Goal: Transaction & Acquisition: Obtain resource

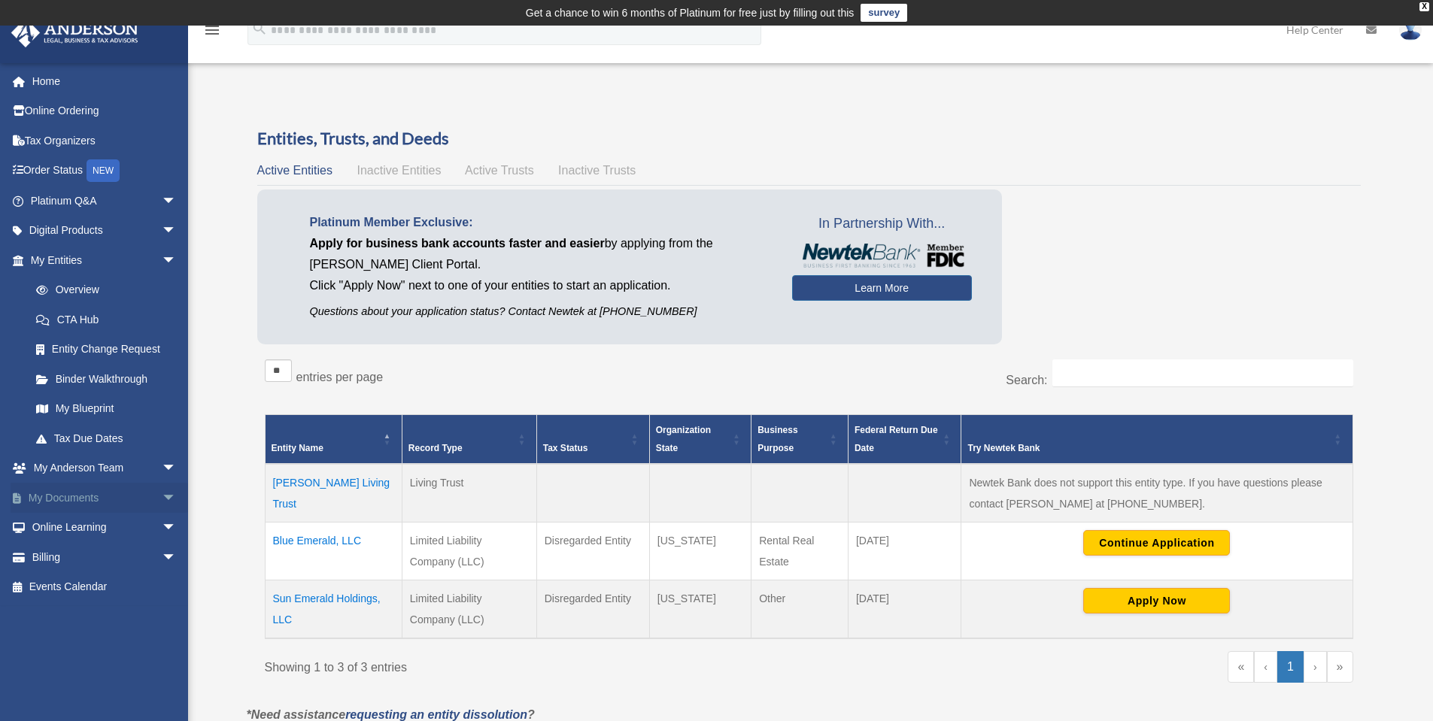
click at [69, 502] on link "My Documents arrow_drop_down" at bounding box center [105, 498] width 189 height 30
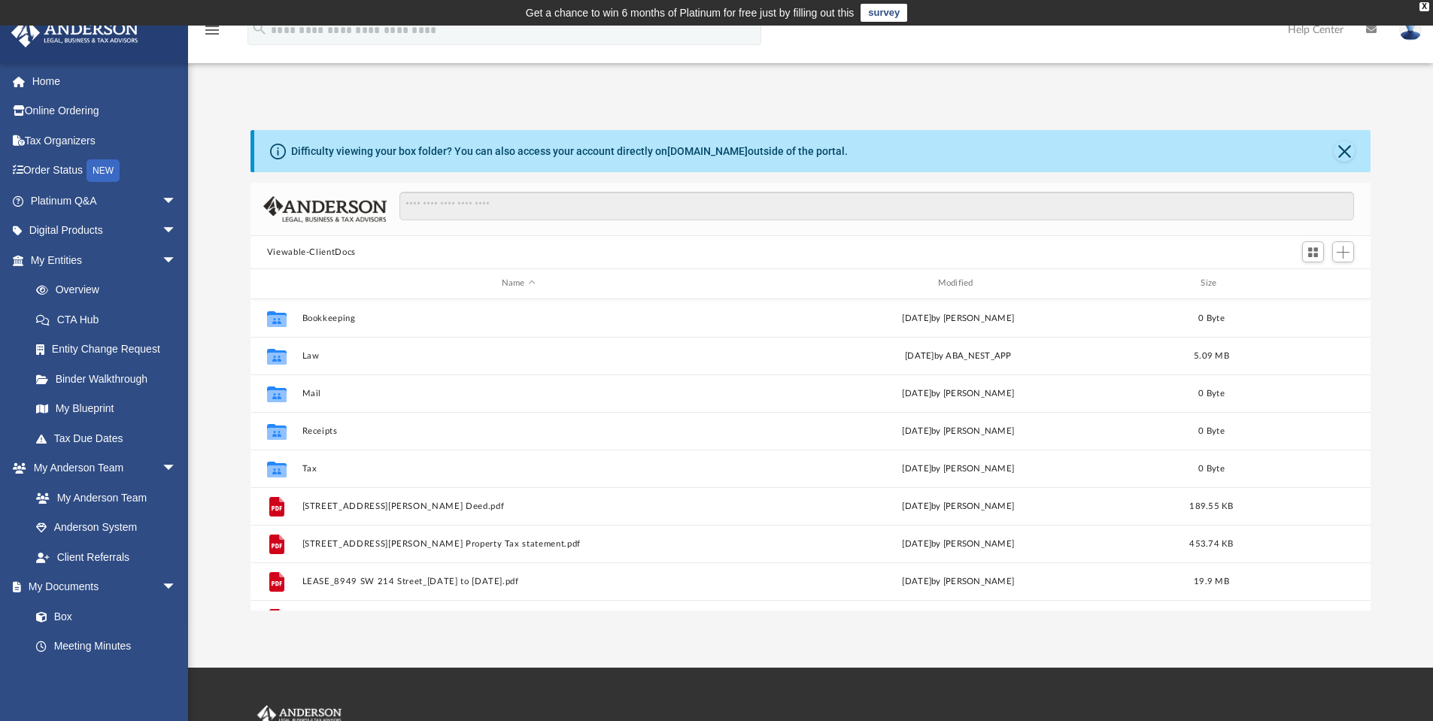
scroll to position [331, 1108]
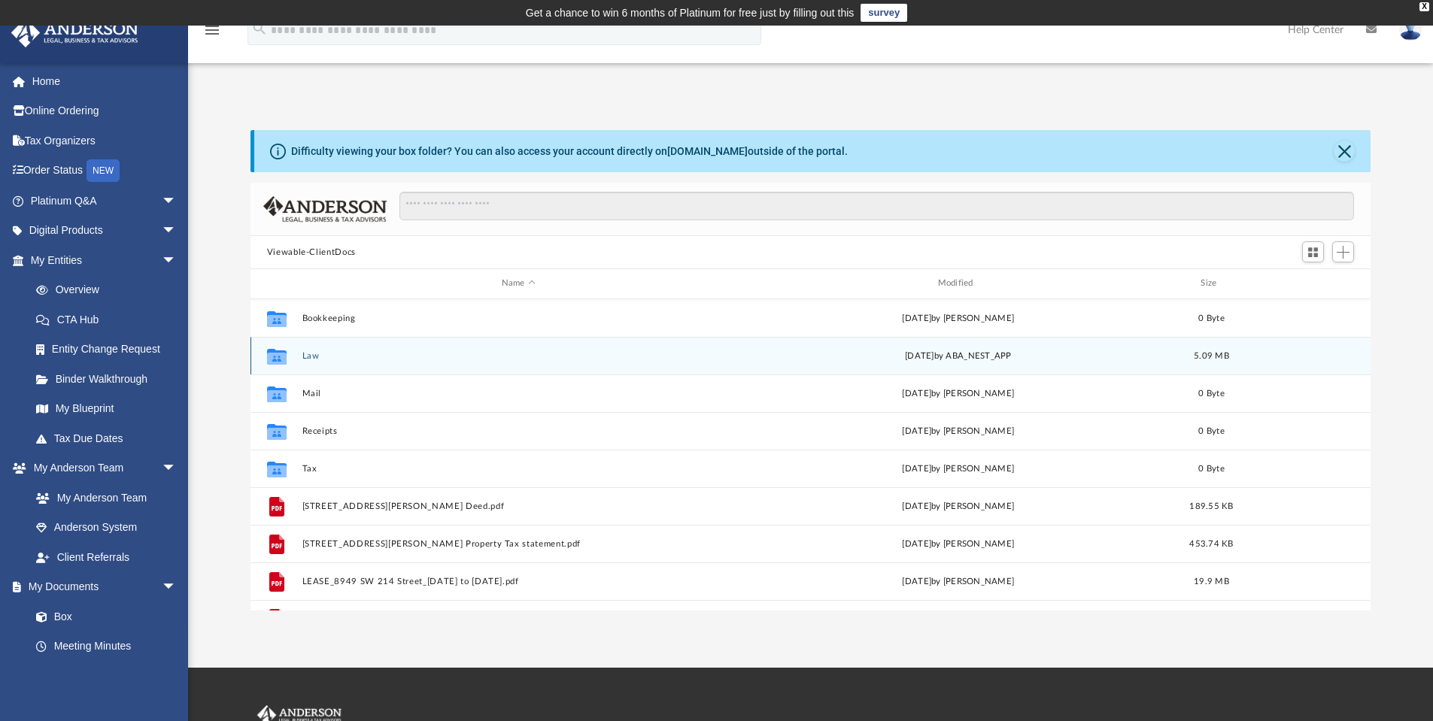
click at [305, 355] on button "Law" at bounding box center [518, 356] width 433 height 10
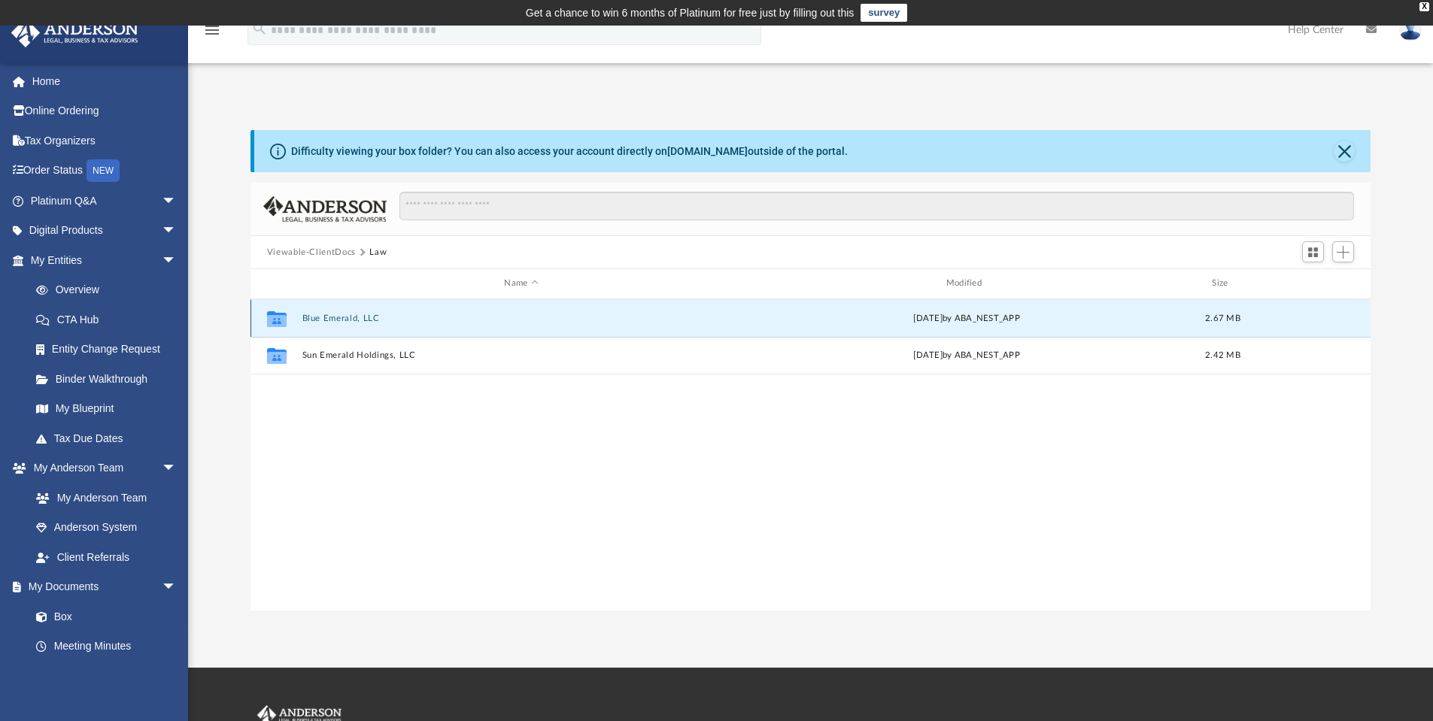
click at [337, 317] on button "Blue Emerald, LLC" at bounding box center [521, 319] width 438 height 10
click at [322, 321] on button "Initial Docs" at bounding box center [521, 319] width 438 height 10
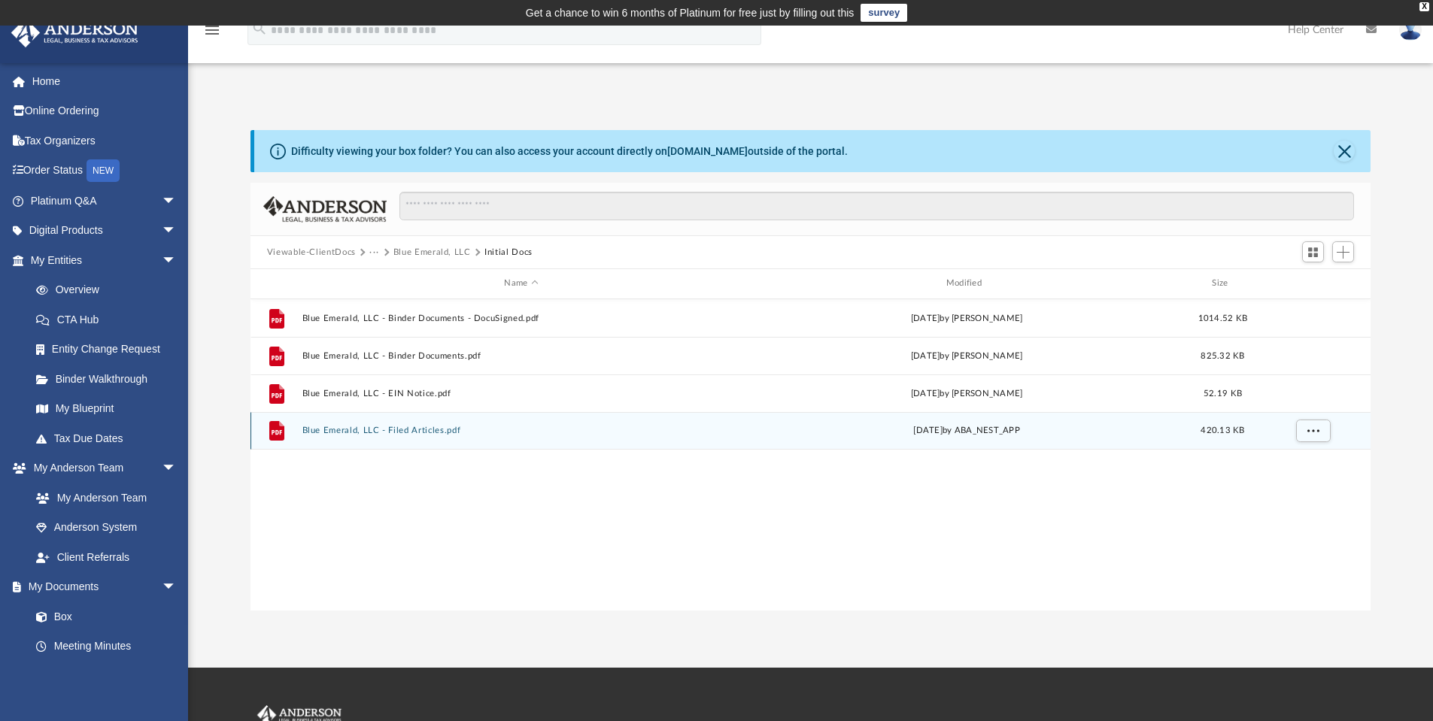
click at [396, 435] on button "Blue Emerald, LLC - Filed Articles.pdf" at bounding box center [521, 431] width 438 height 10
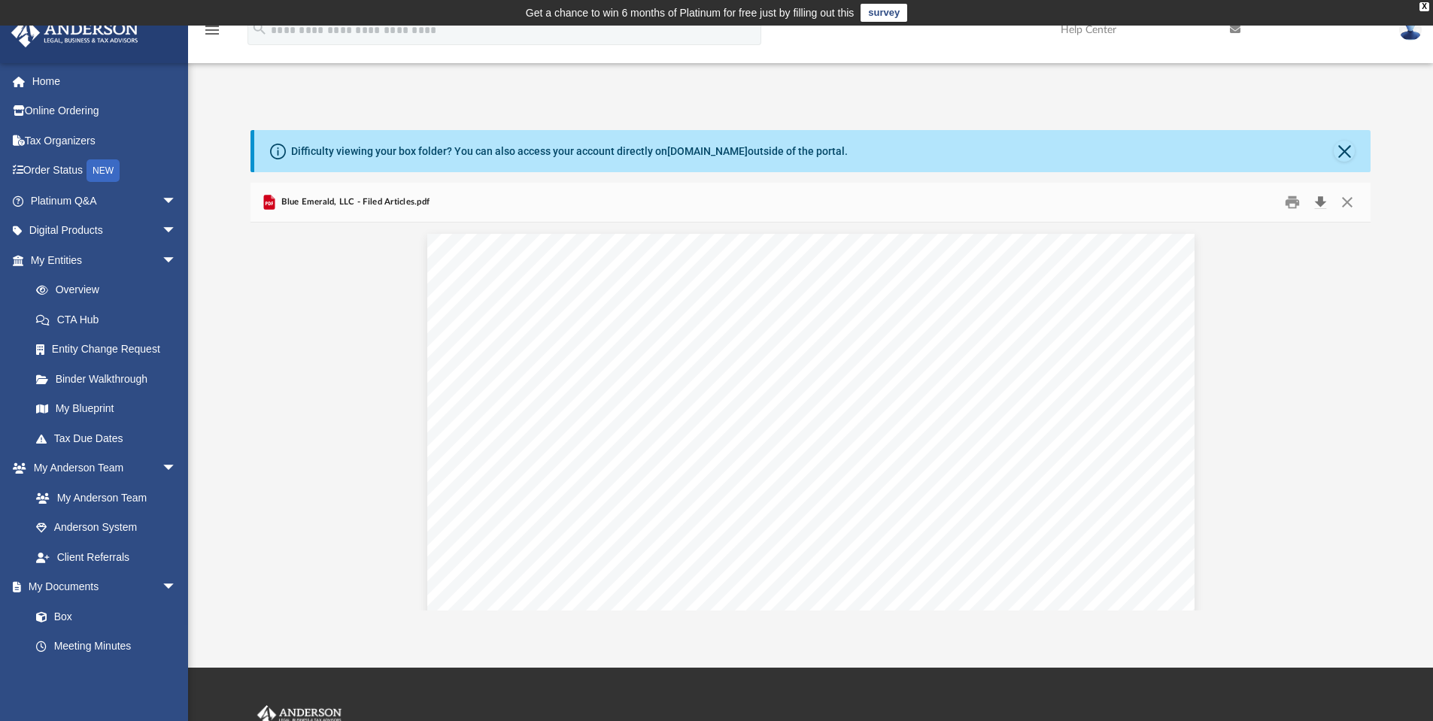
click at [1317, 204] on button "Download" at bounding box center [1319, 202] width 27 height 23
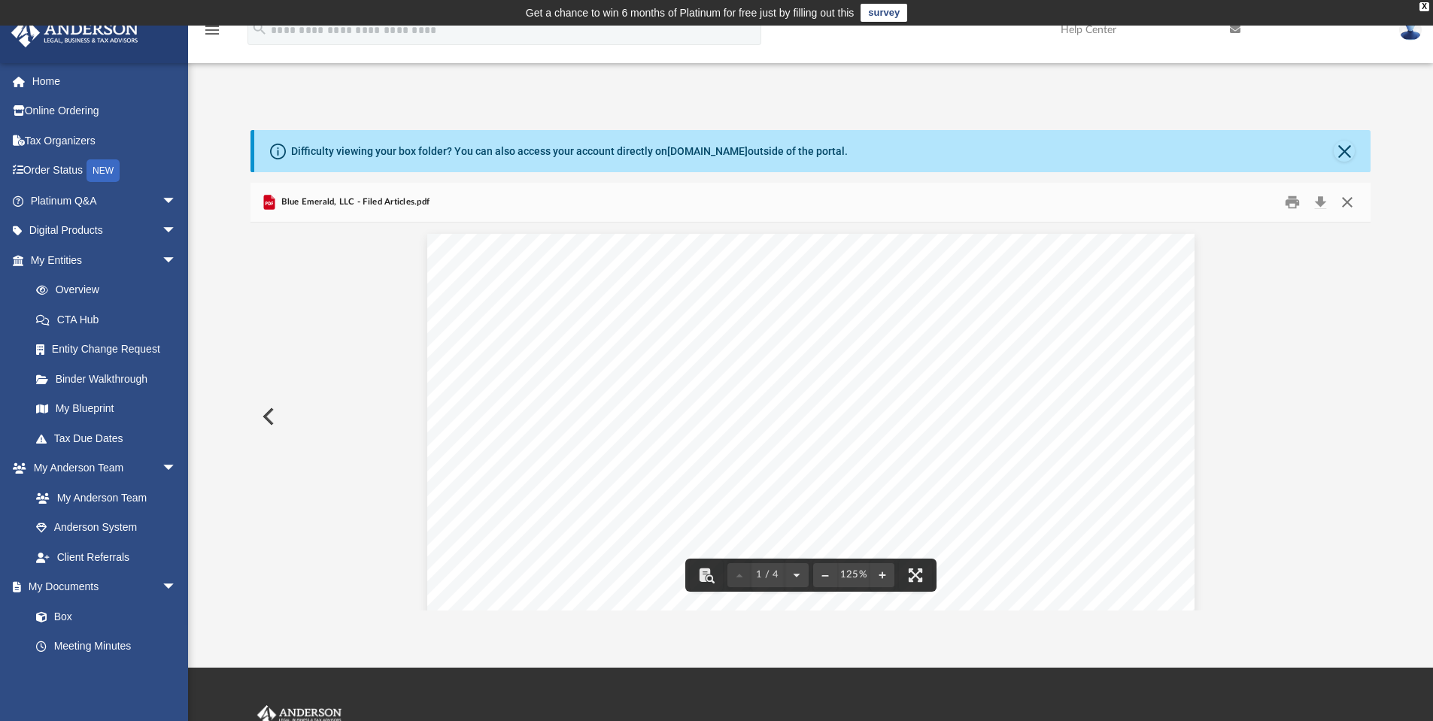
click at [1346, 207] on button "Close" at bounding box center [1346, 202] width 27 height 23
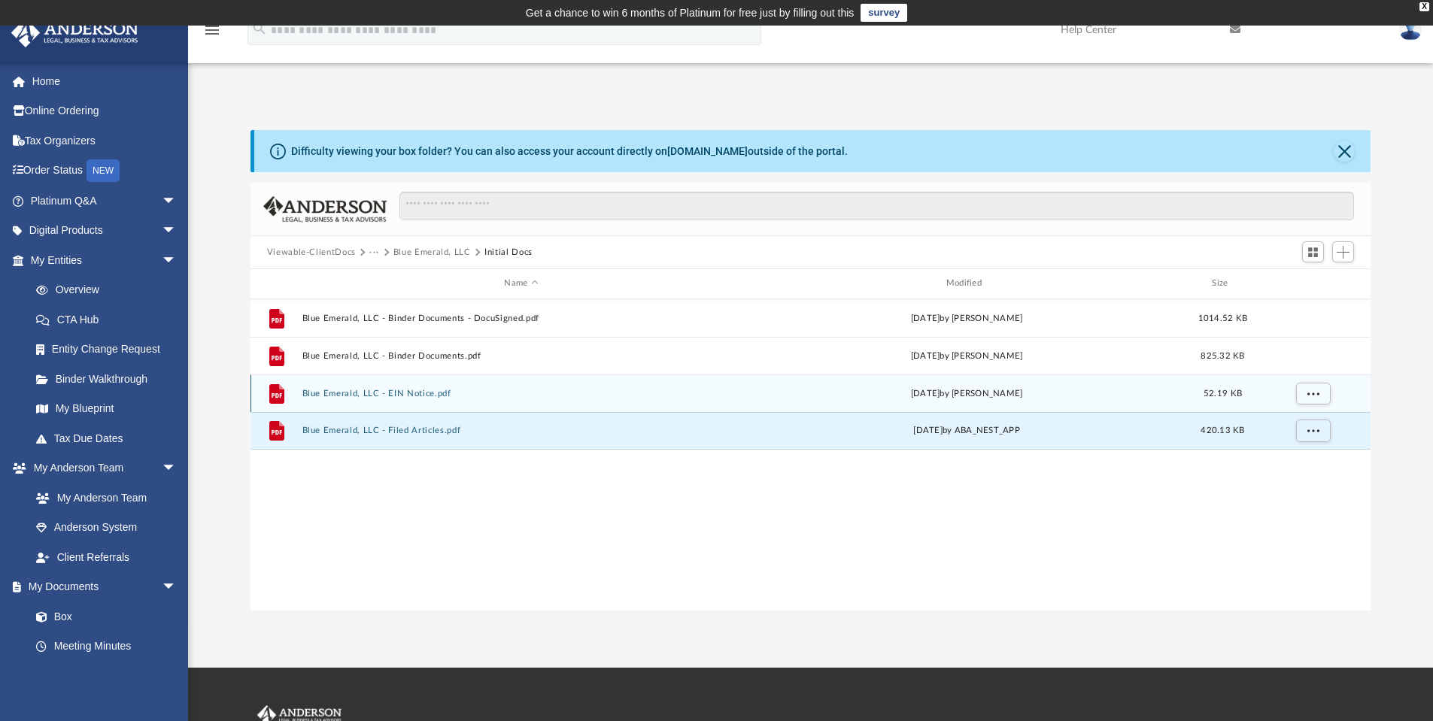
click at [408, 396] on button "Blue Emerald, LLC - EIN Notice.pdf" at bounding box center [521, 394] width 438 height 10
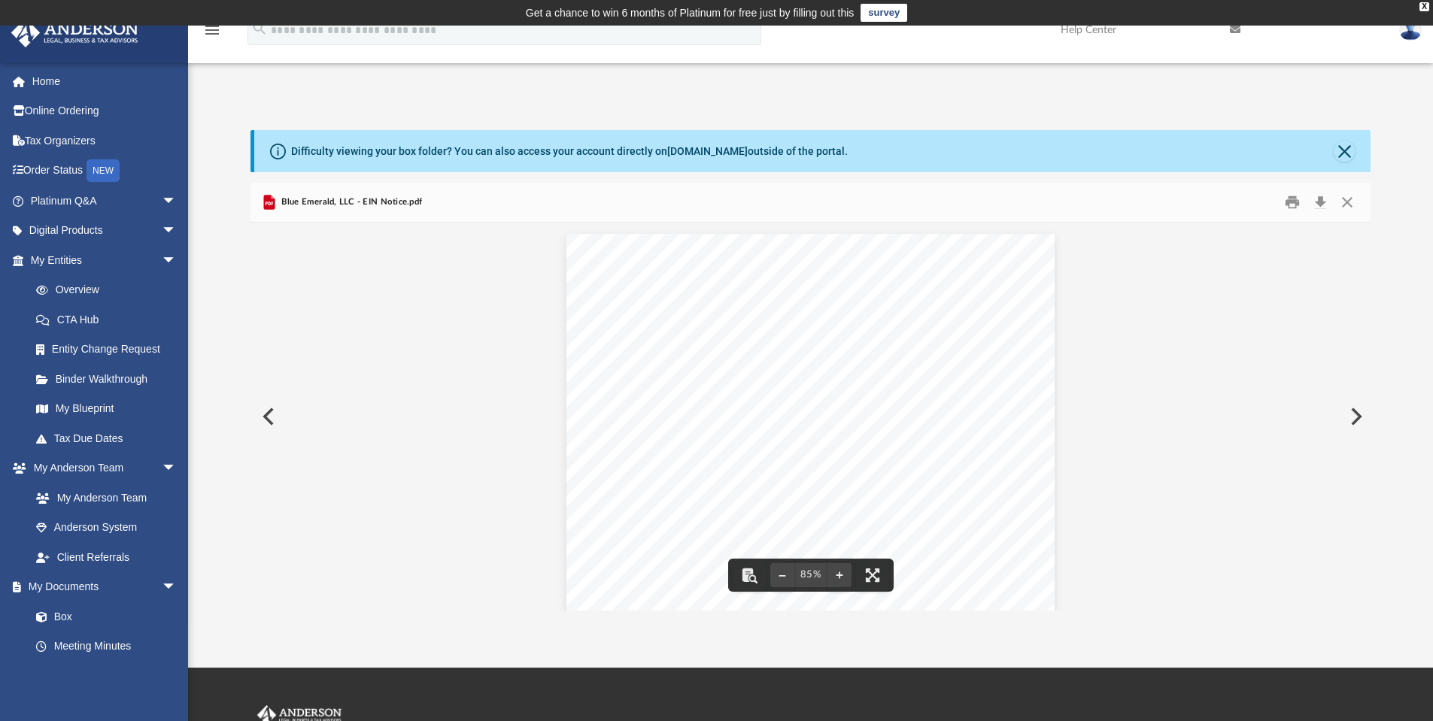
click at [1353, 417] on button "Preview" at bounding box center [1354, 417] width 33 height 42
click at [1348, 208] on button "Close" at bounding box center [1346, 202] width 27 height 23
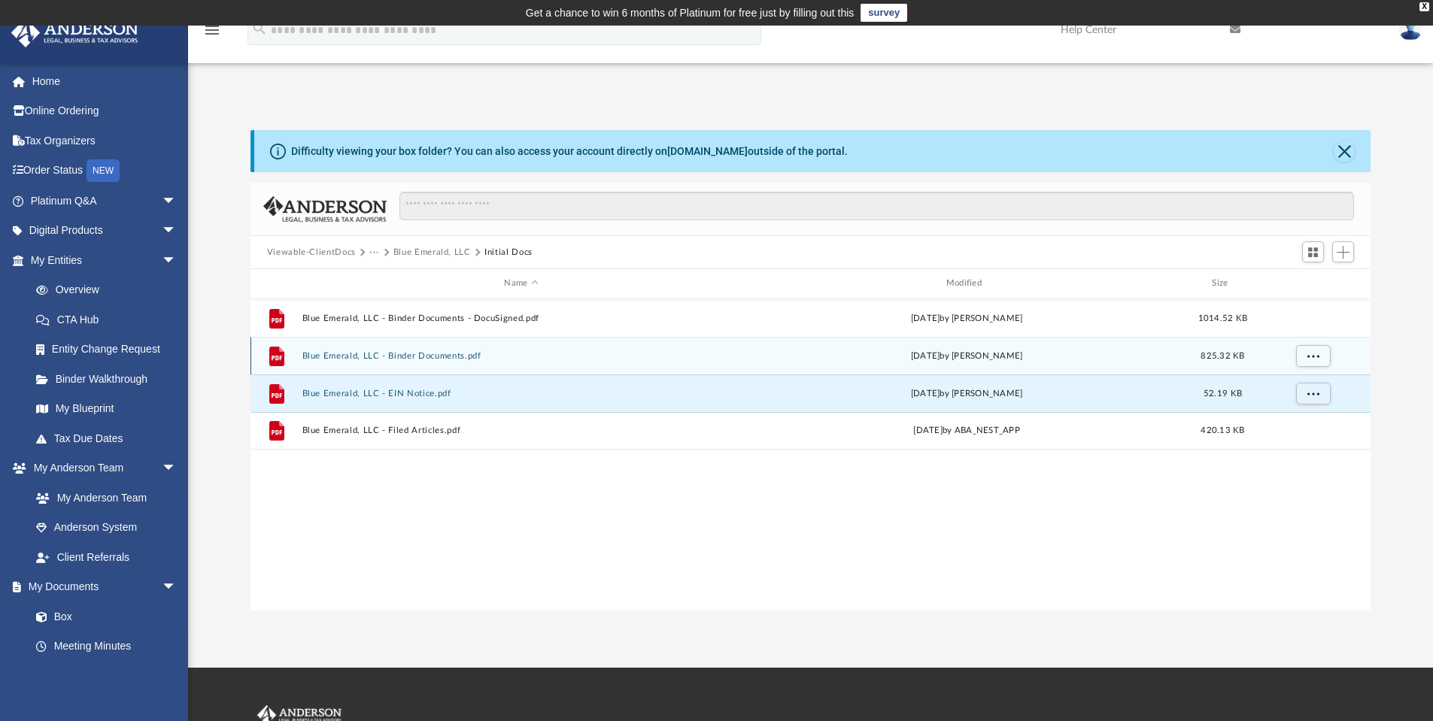
click at [426, 357] on button "Blue Emerald, LLC - Binder Documents.pdf" at bounding box center [521, 356] width 438 height 10
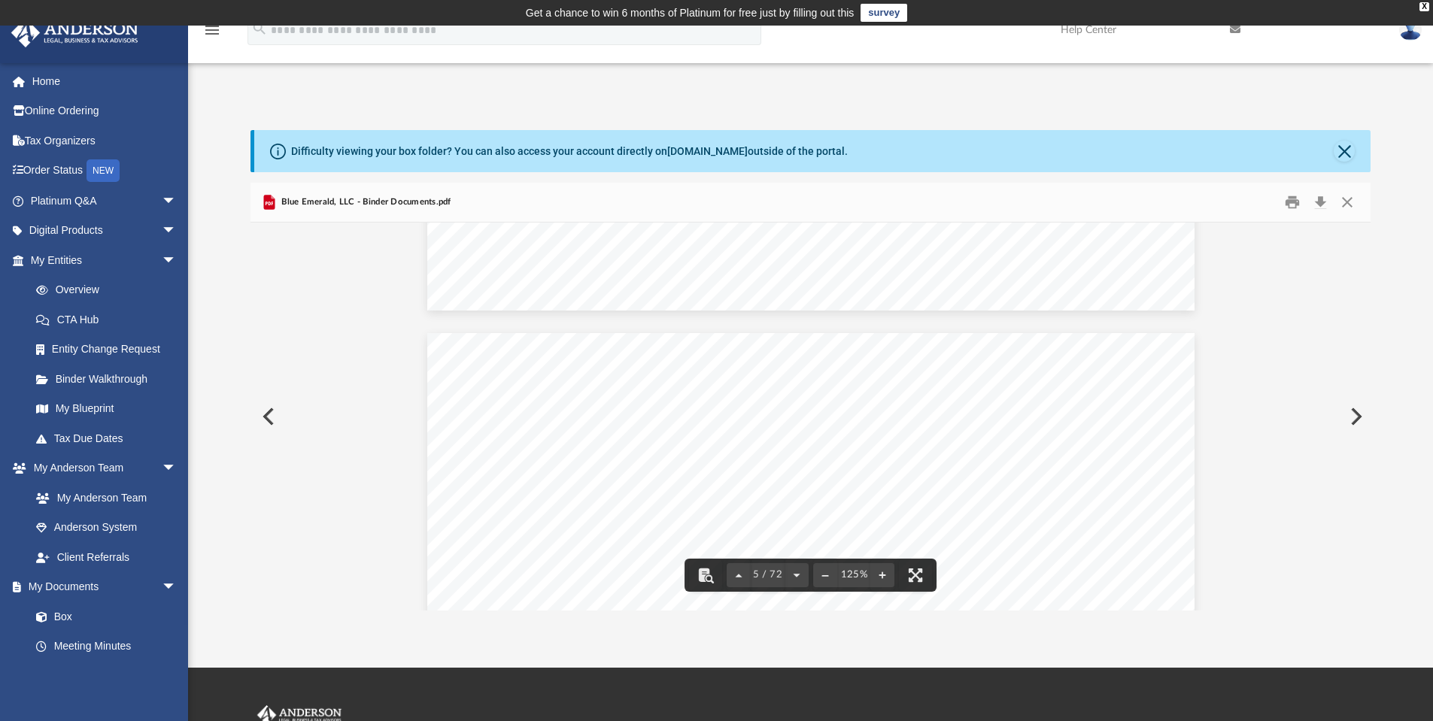
scroll to position [4061, 0]
click at [1348, 205] on button "Close" at bounding box center [1346, 202] width 27 height 23
